Goal: Find specific page/section: Find specific page/section

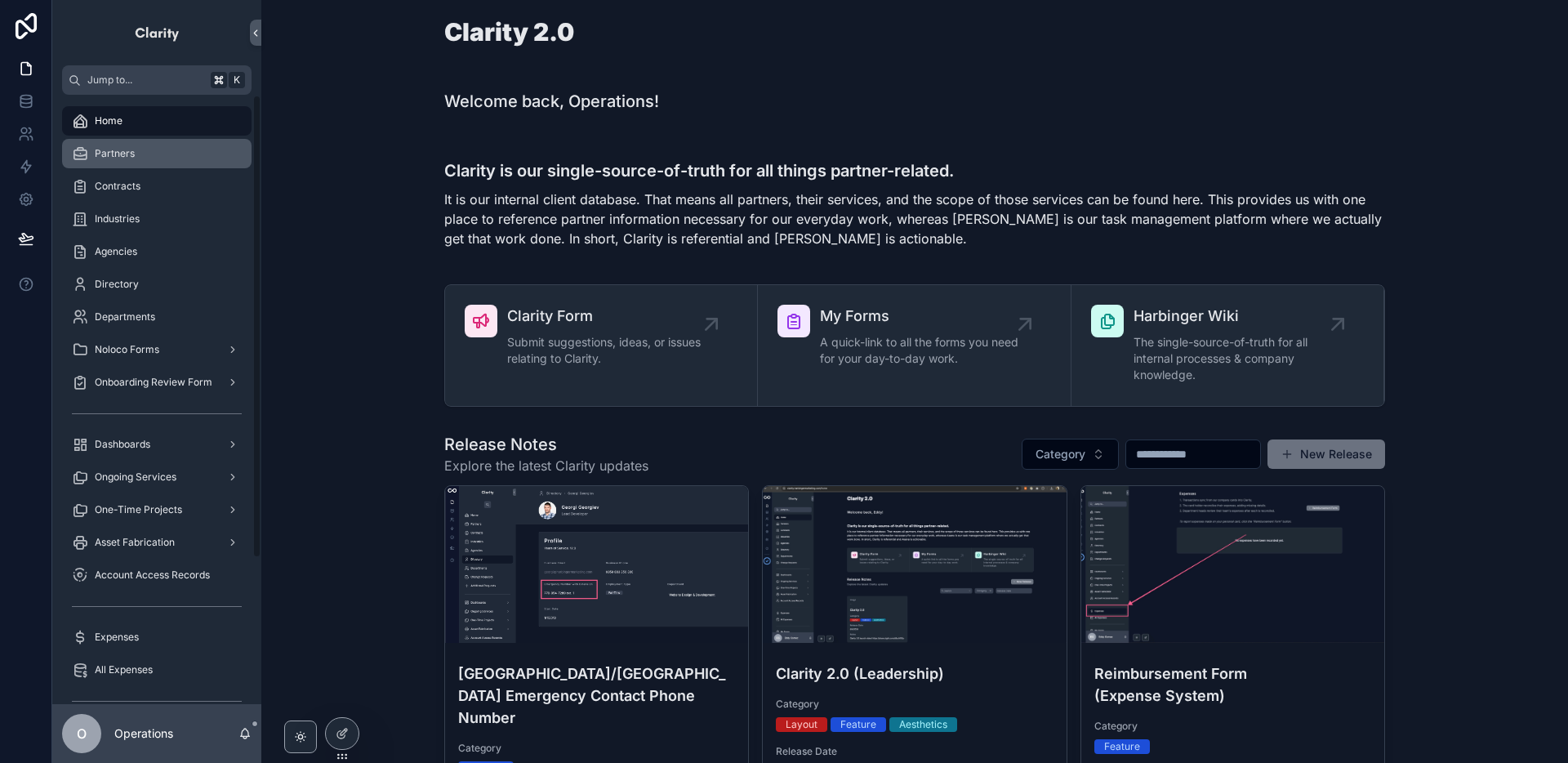
click at [169, 158] on div "Partners" at bounding box center [156, 153] width 169 height 27
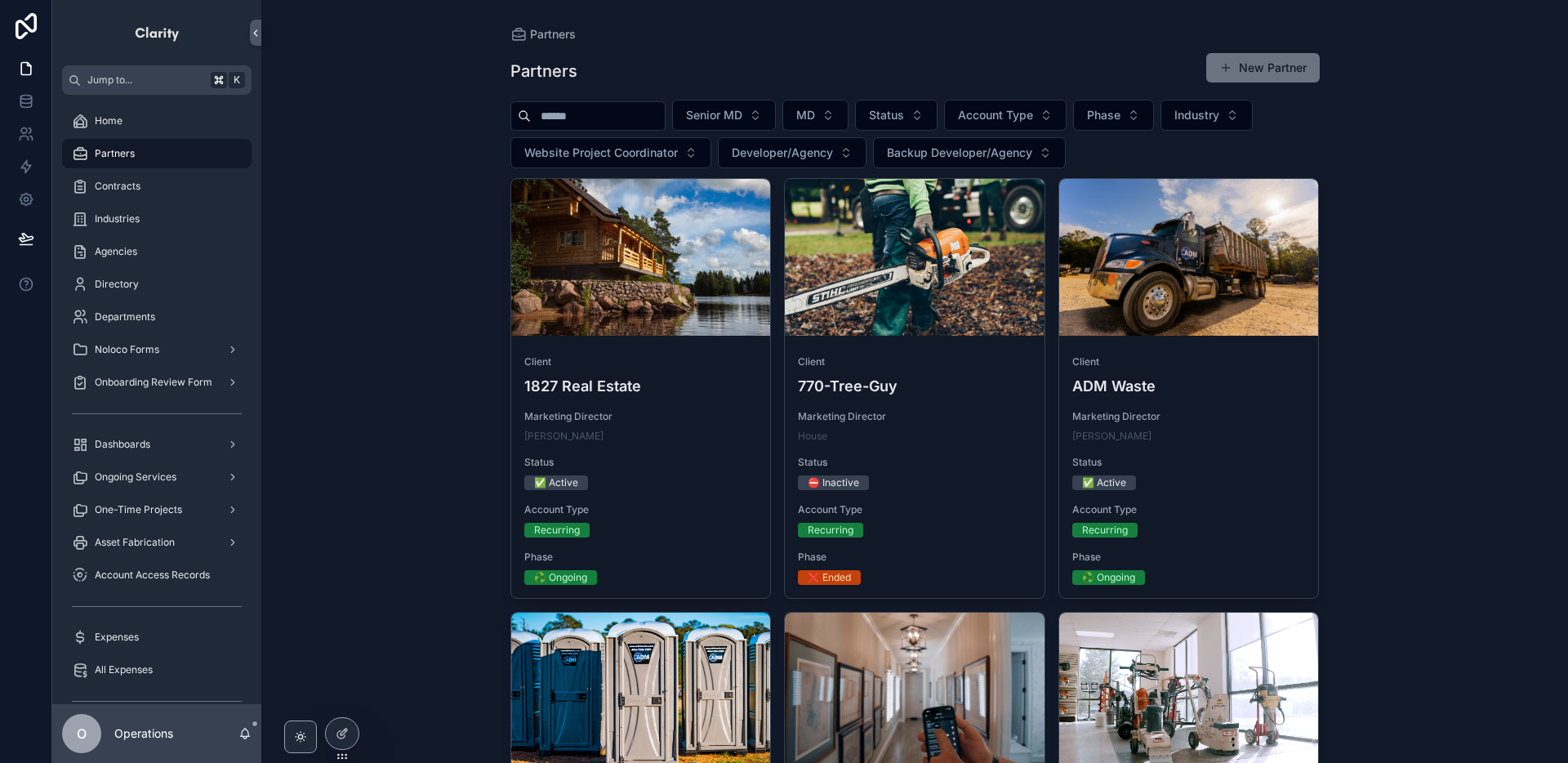
click at [590, 113] on input "scrollable content" at bounding box center [598, 115] width 134 height 23
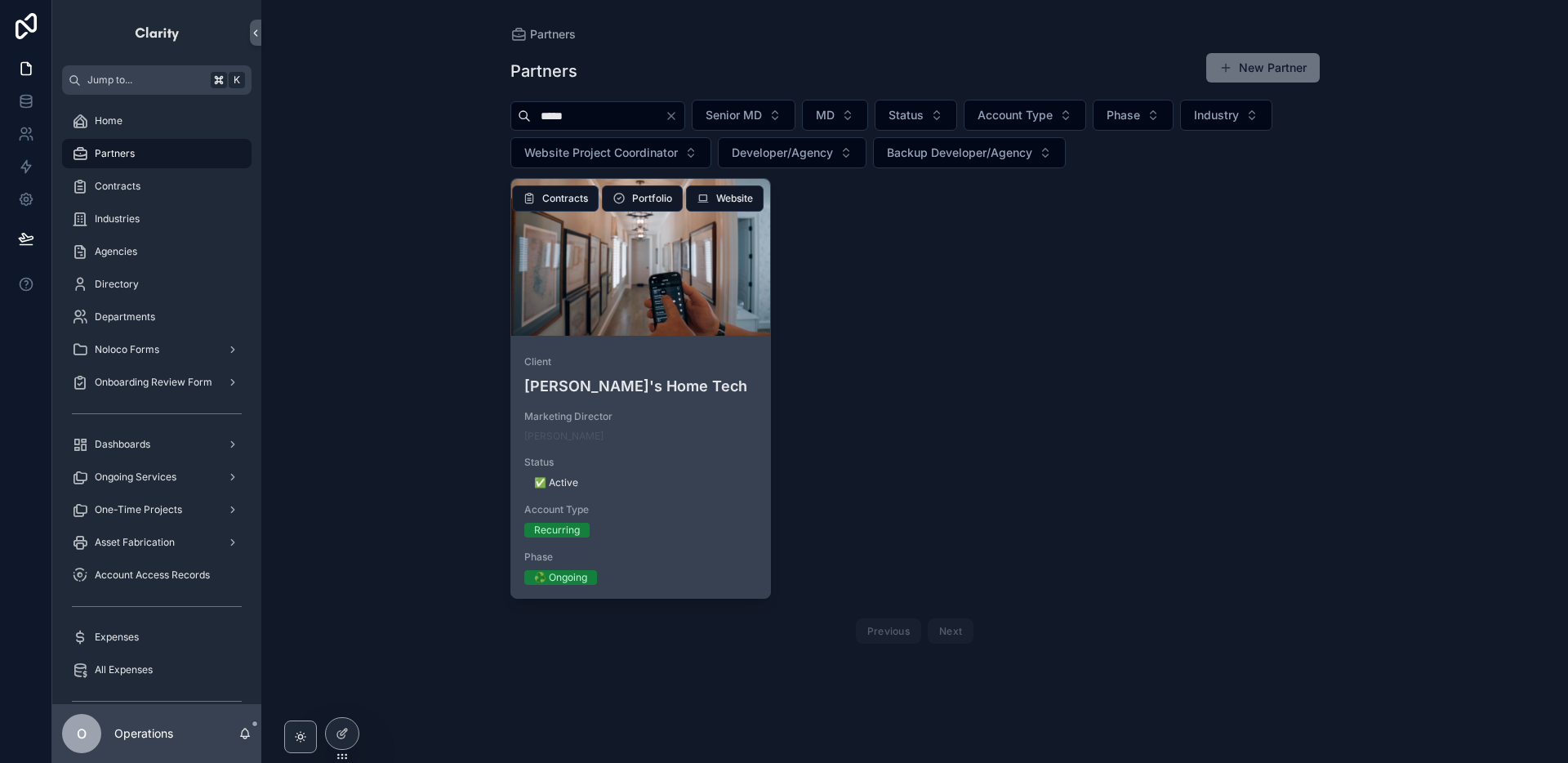
type input "*****"
click at [634, 310] on div "scrollable content" at bounding box center [641, 257] width 259 height 157
